Goal: Task Accomplishment & Management: Manage account settings

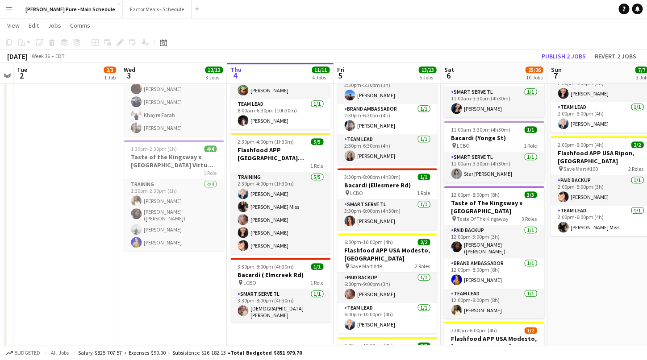
scroll to position [206, 0]
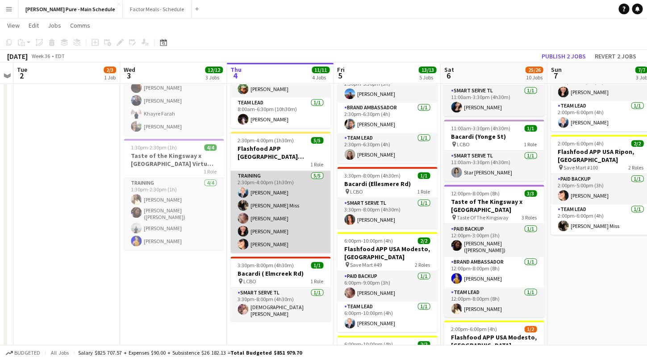
click at [283, 243] on app-card-role "Training [DATE] 2:30pm-4:00pm (1h30m) [PERSON_NAME] [PERSON_NAME] [PERSON_NAME]…" at bounding box center [280, 212] width 100 height 82
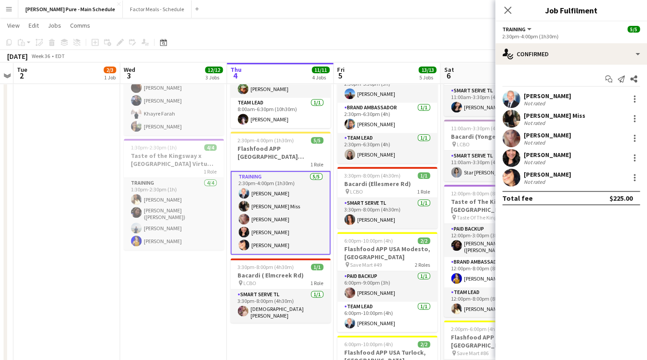
click at [538, 173] on div "[PERSON_NAME]" at bounding box center [547, 175] width 47 height 8
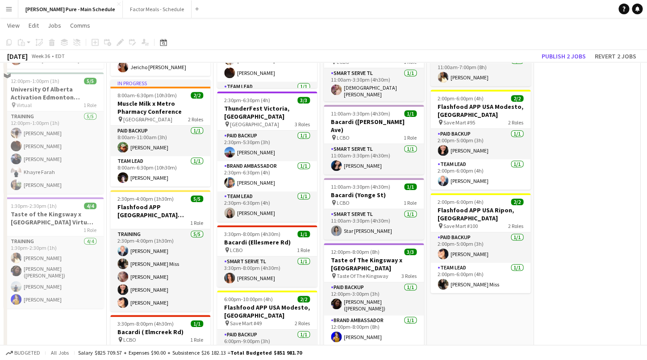
scroll to position [222, 0]
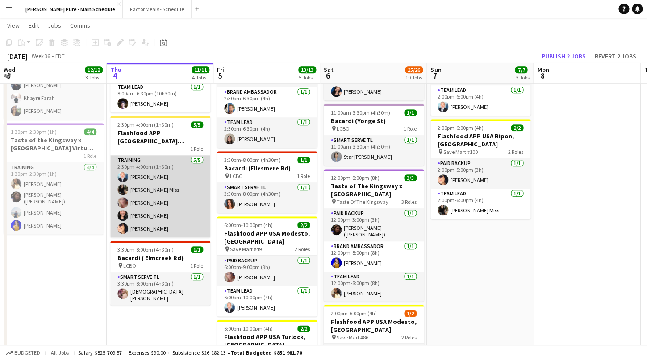
click at [159, 229] on app-card-role "Training [DATE] 2:30pm-4:00pm (1h30m) [PERSON_NAME] [PERSON_NAME] [PERSON_NAME]…" at bounding box center [160, 196] width 100 height 82
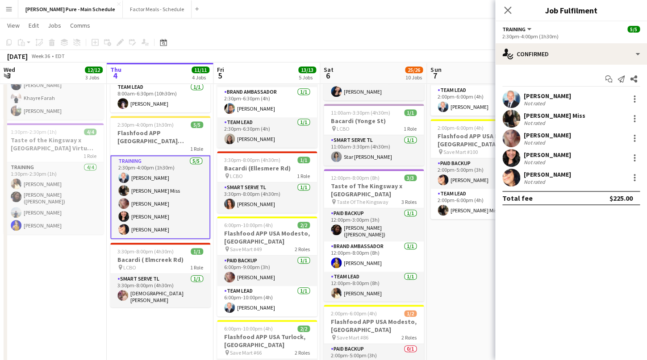
click at [554, 175] on div "[PERSON_NAME]" at bounding box center [547, 175] width 47 height 8
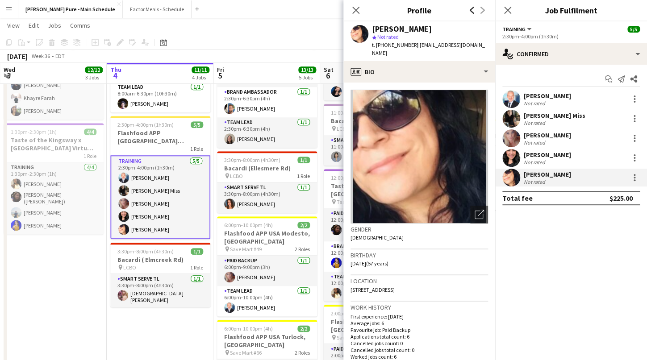
click at [474, 11] on icon "Previous" at bounding box center [471, 10] width 7 height 7
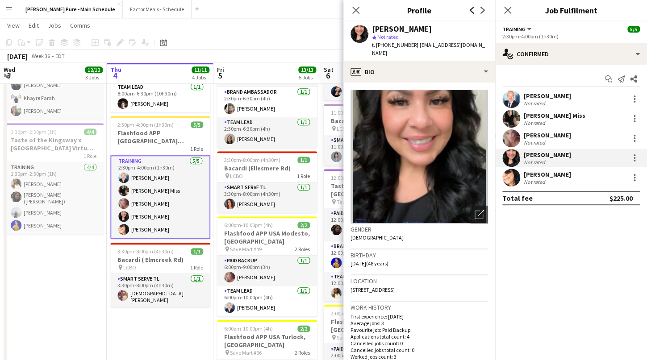
click at [474, 11] on icon "Previous" at bounding box center [471, 10] width 7 height 7
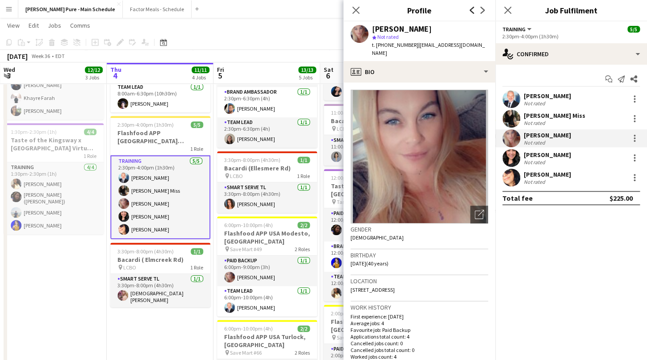
click at [474, 11] on icon "Previous" at bounding box center [471, 10] width 7 height 7
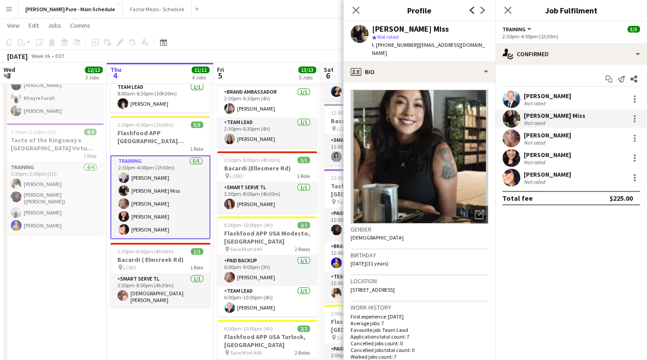
click at [474, 11] on icon "Previous" at bounding box center [471, 10] width 7 height 7
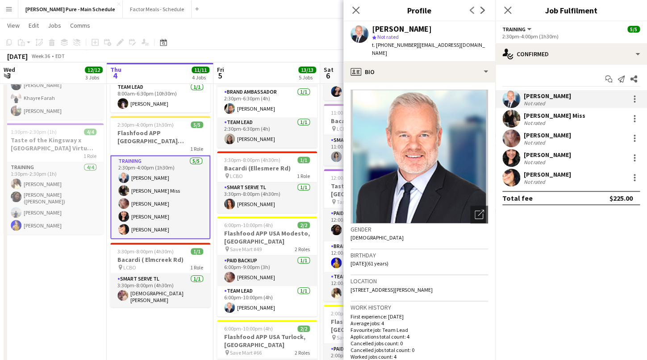
click at [474, 11] on div "Previous Next" at bounding box center [477, 10] width 36 height 21
click at [353, 12] on icon "Close pop-in" at bounding box center [355, 10] width 8 height 8
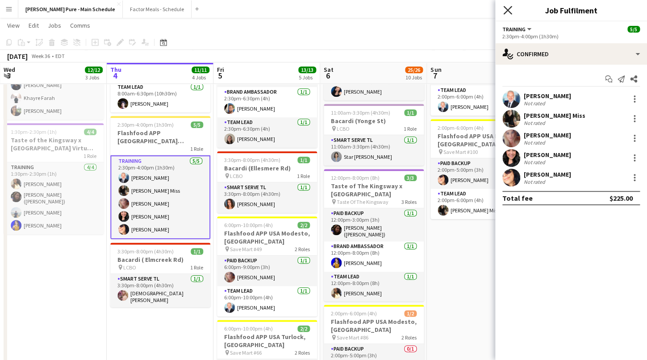
click at [505, 10] on icon "Close pop-in" at bounding box center [507, 10] width 8 height 8
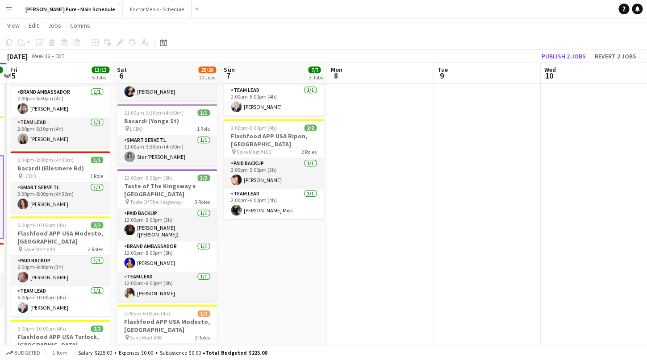
drag, startPoint x: 550, startPoint y: 232, endPoint x: 125, endPoint y: 216, distance: 424.9
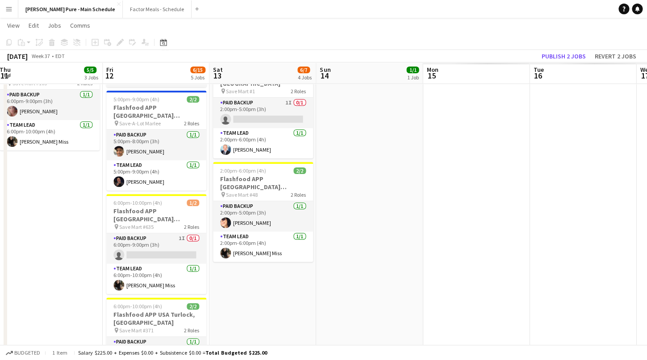
drag, startPoint x: 522, startPoint y: 212, endPoint x: 88, endPoint y: 181, distance: 435.1
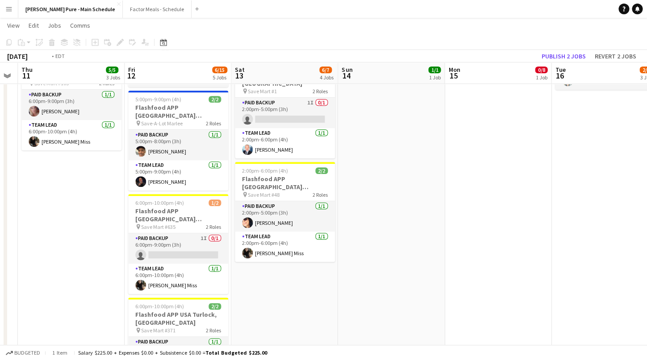
drag, startPoint x: 459, startPoint y: 172, endPoint x: 99, endPoint y: 140, distance: 360.8
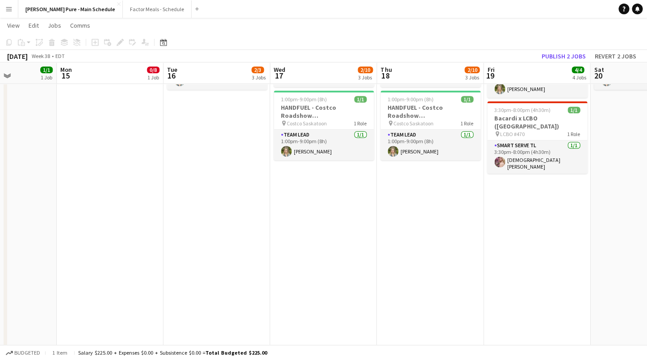
drag, startPoint x: 545, startPoint y: 158, endPoint x: 404, endPoint y: 161, distance: 141.1
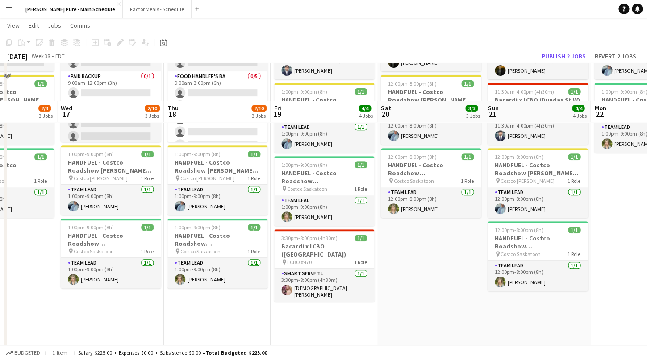
scroll to position [0, 0]
